Goal: Check status: Check status

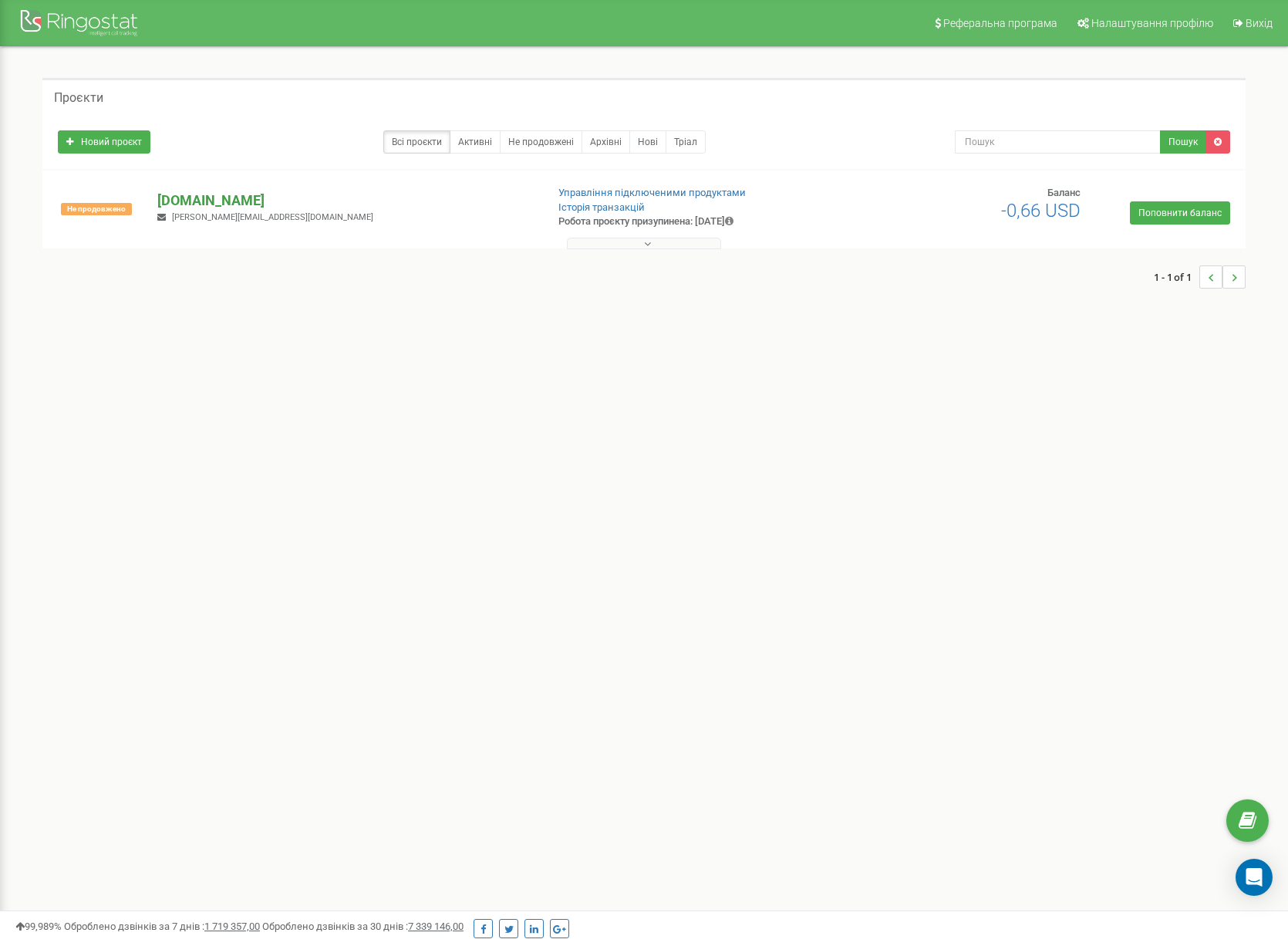
click at [473, 196] on p "[DOMAIN_NAME]" at bounding box center [345, 201] width 376 height 20
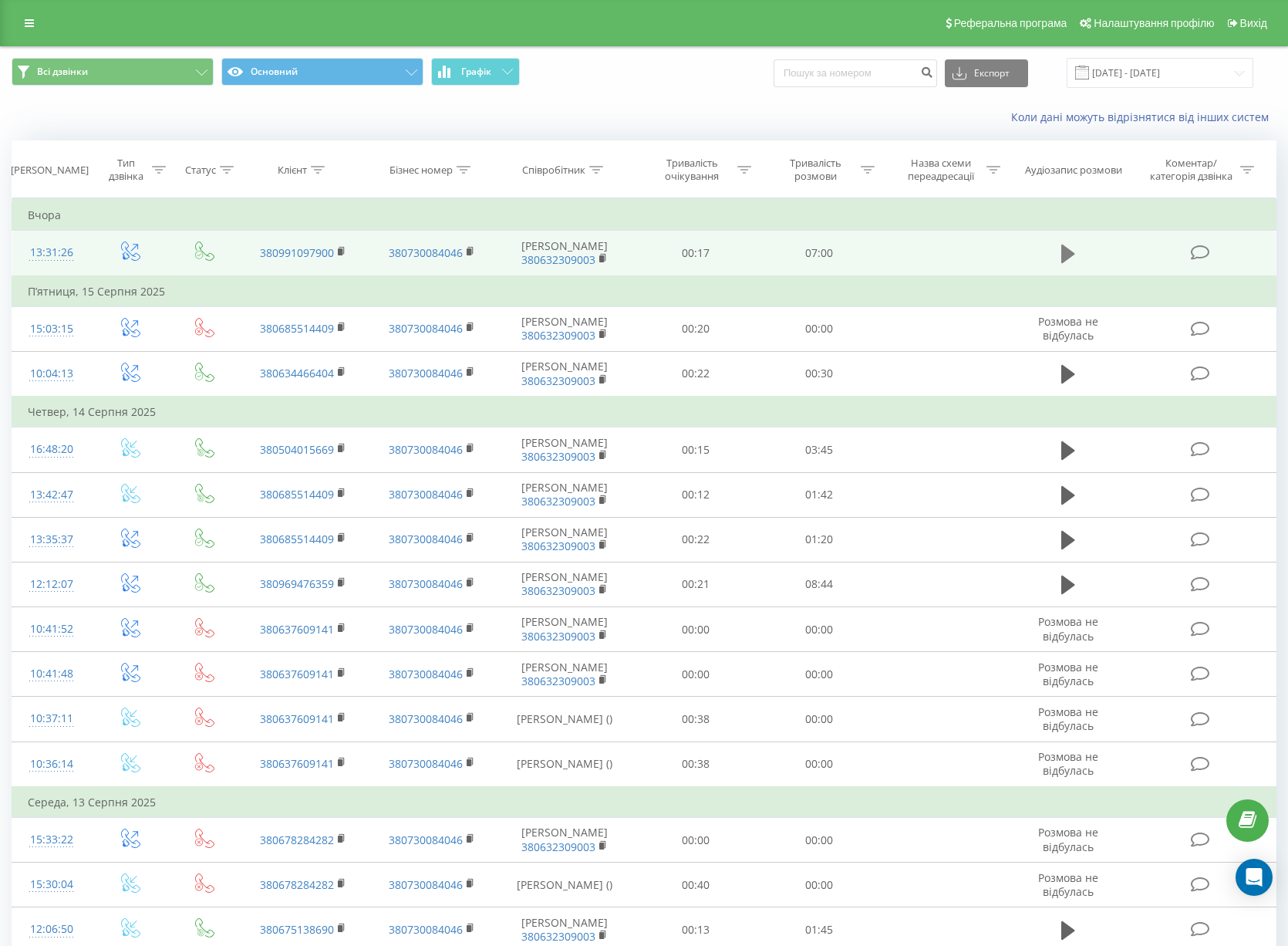
click at [1074, 265] on icon at bounding box center [1068, 254] width 13 height 22
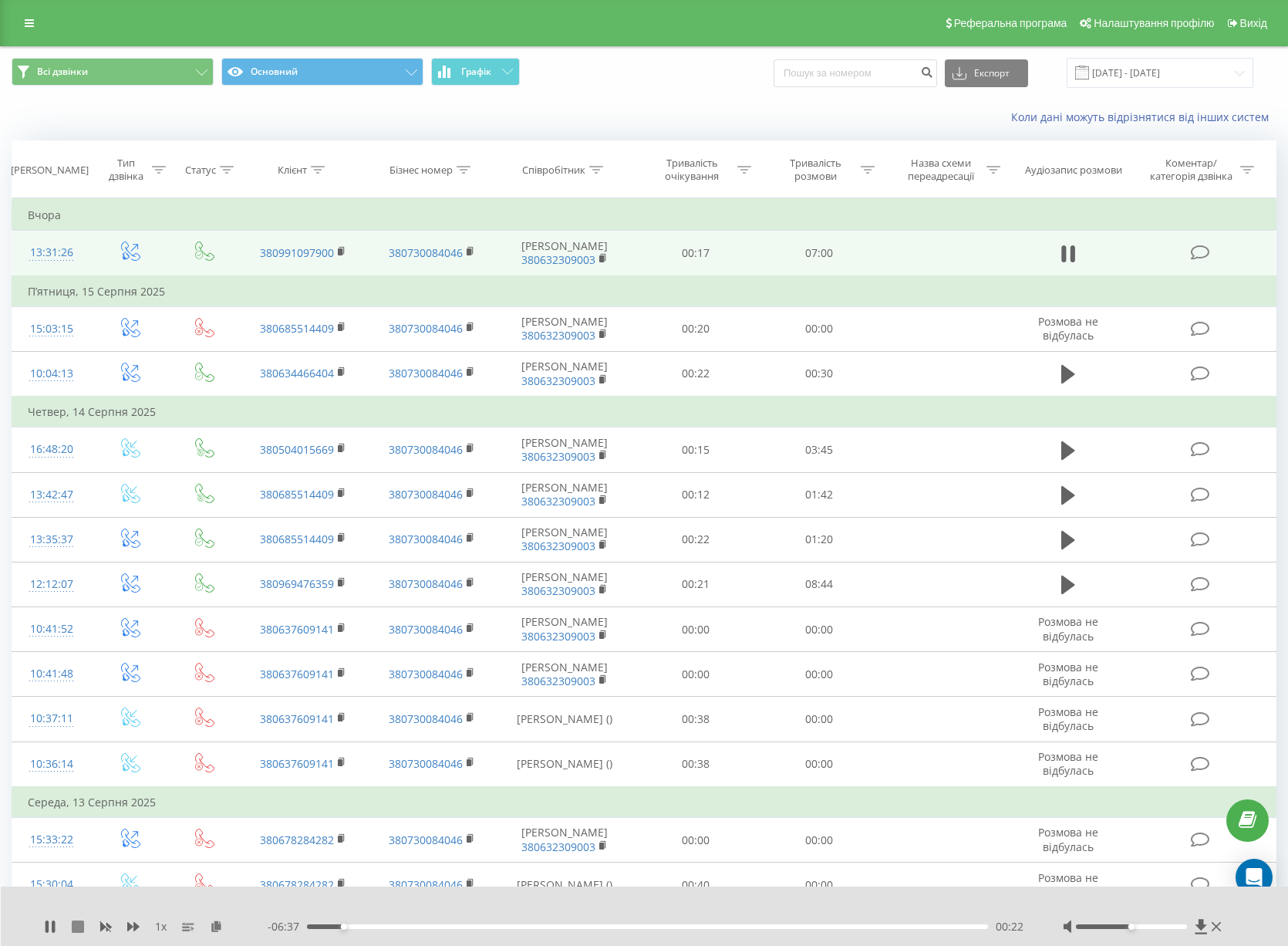
click at [74, 927] on icon at bounding box center [78, 927] width 13 height 13
